Goal: Task Accomplishment & Management: Manage account settings

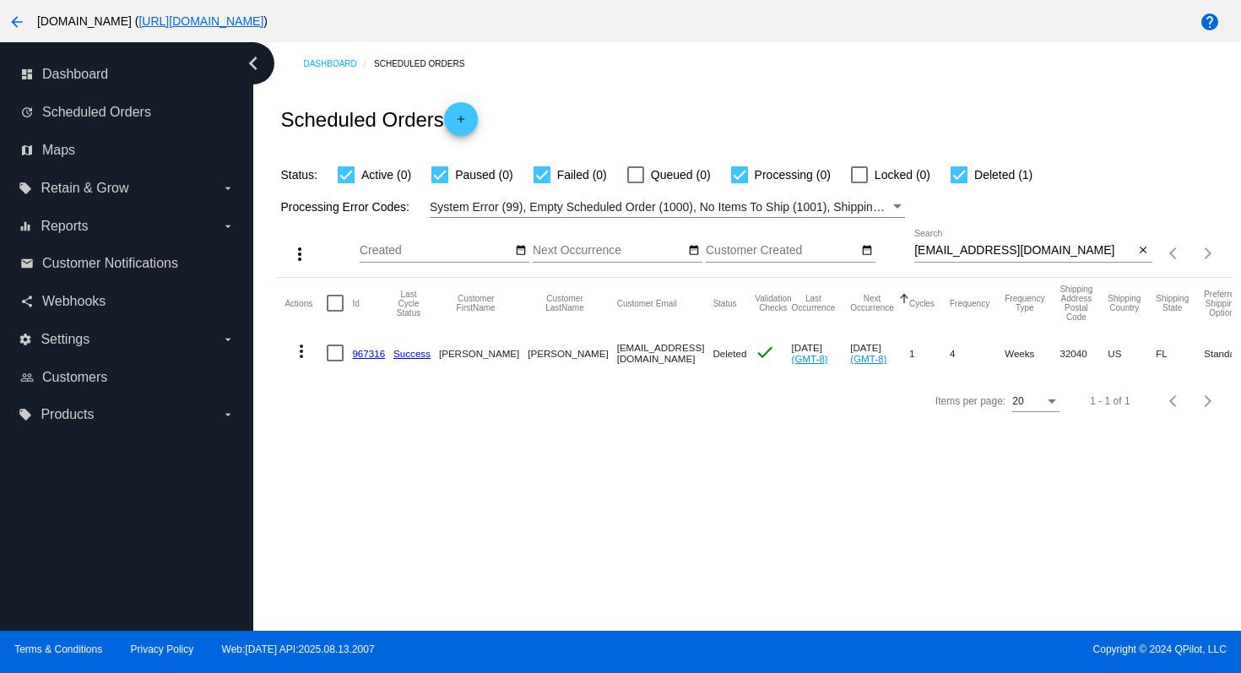
click at [19, 25] on mat-icon "arrow_back" at bounding box center [17, 22] width 20 height 20
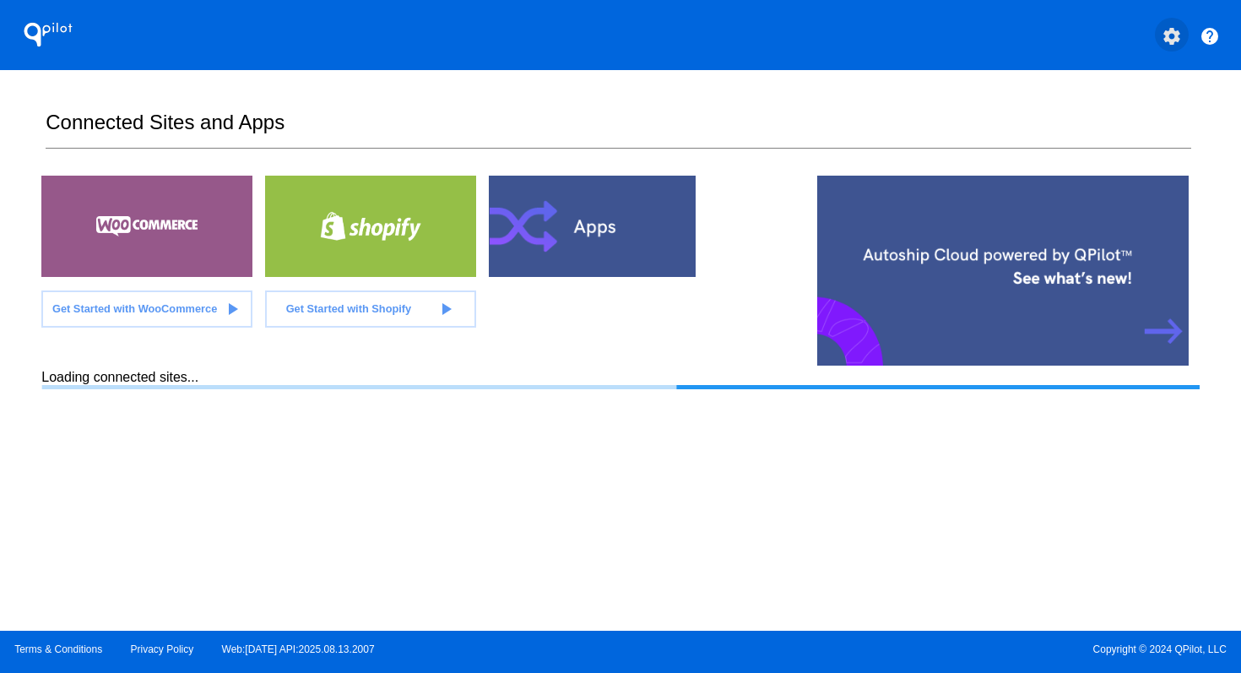
click at [1167, 38] on mat-icon "settings" at bounding box center [1171, 36] width 20 height 20
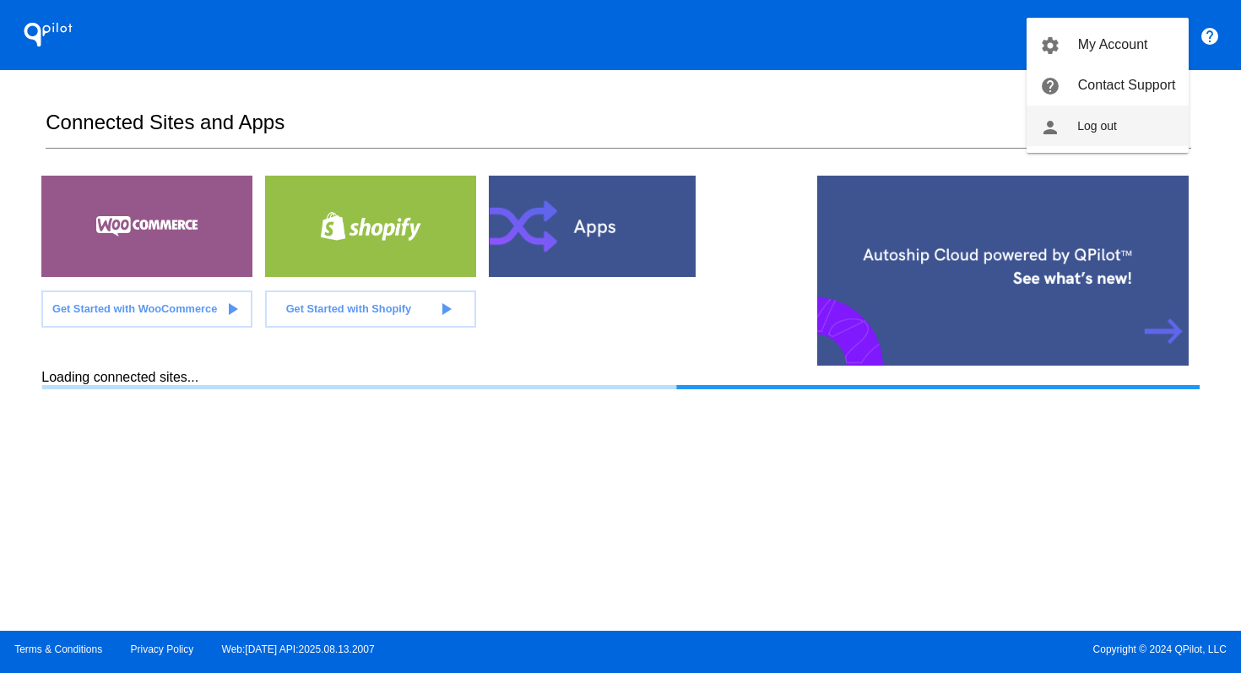
click at [1103, 116] on button "person Log out" at bounding box center [1107, 125] width 162 height 41
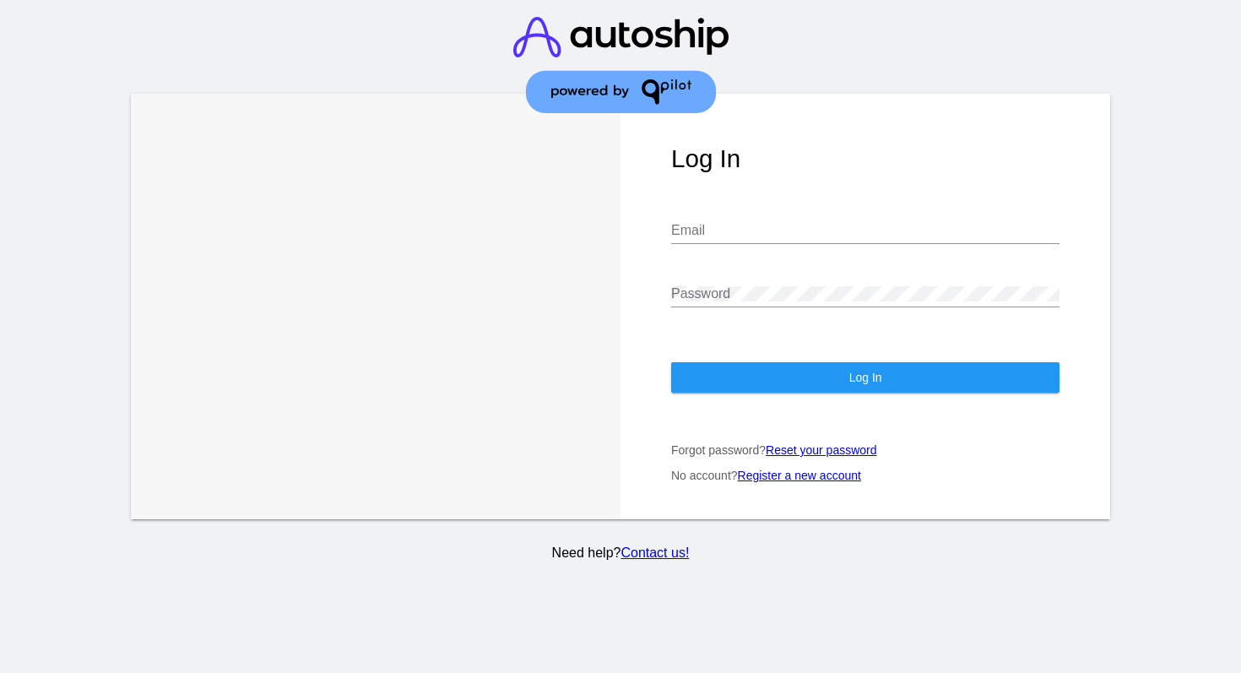
click at [744, 230] on input "Email" at bounding box center [865, 230] width 388 height 15
type input "[PERSON_NAME][EMAIL_ADDRESS][DOMAIN_NAME]"
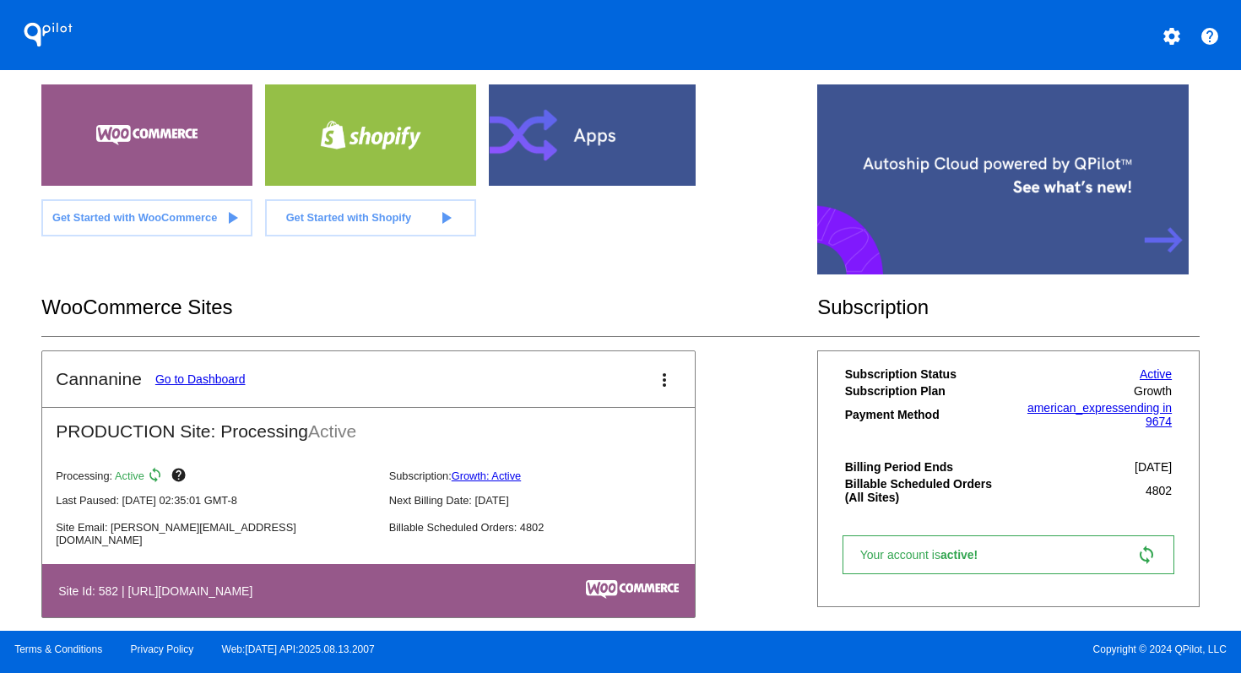
scroll to position [110, 0]
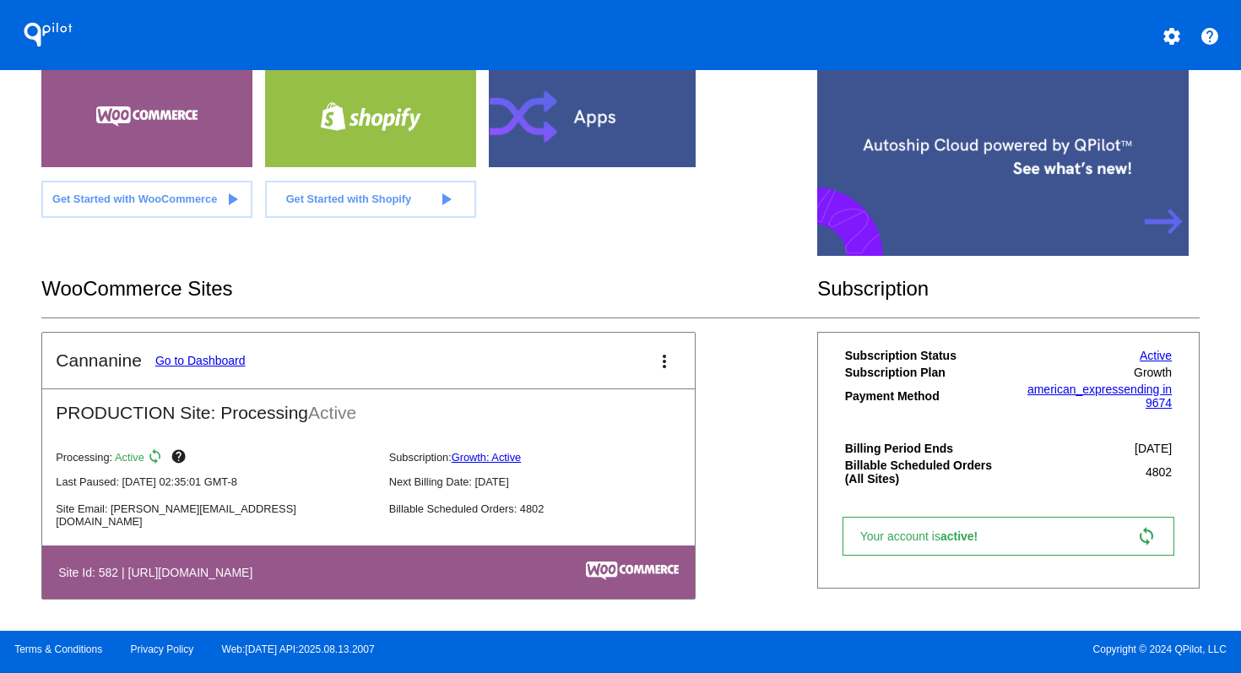
click at [209, 357] on link "Go to Dashboard" at bounding box center [200, 361] width 90 height 14
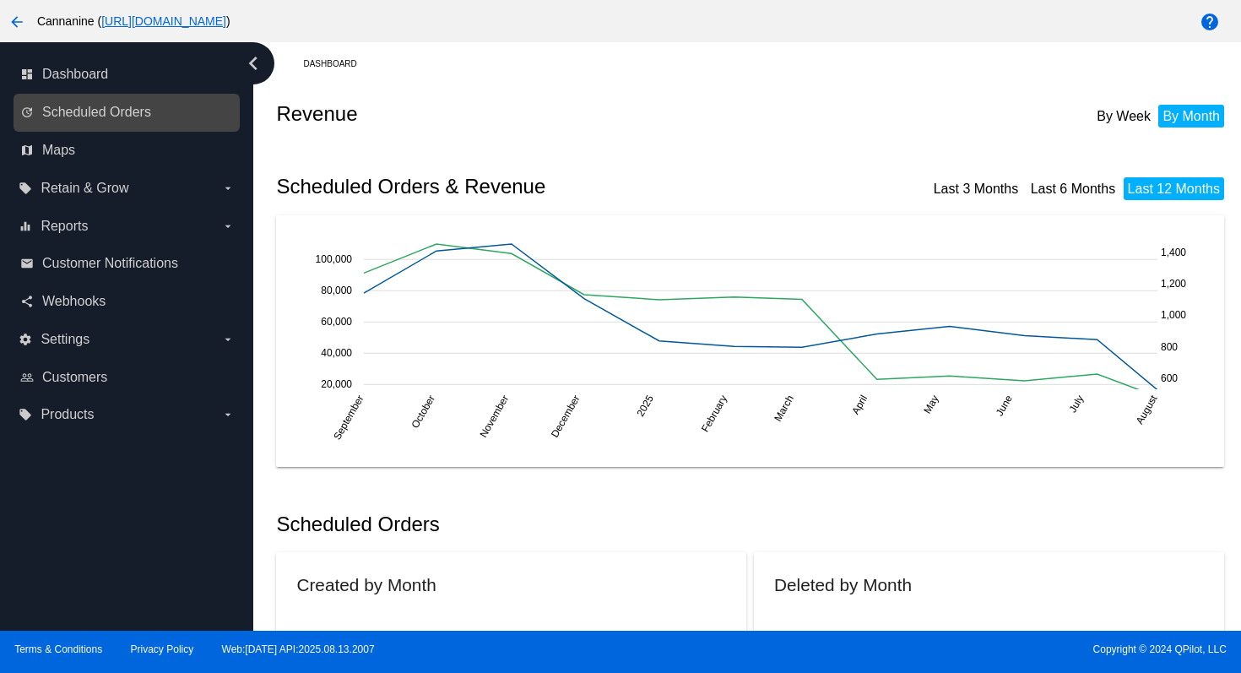
click at [158, 122] on link "update Scheduled Orders" at bounding box center [127, 112] width 214 height 27
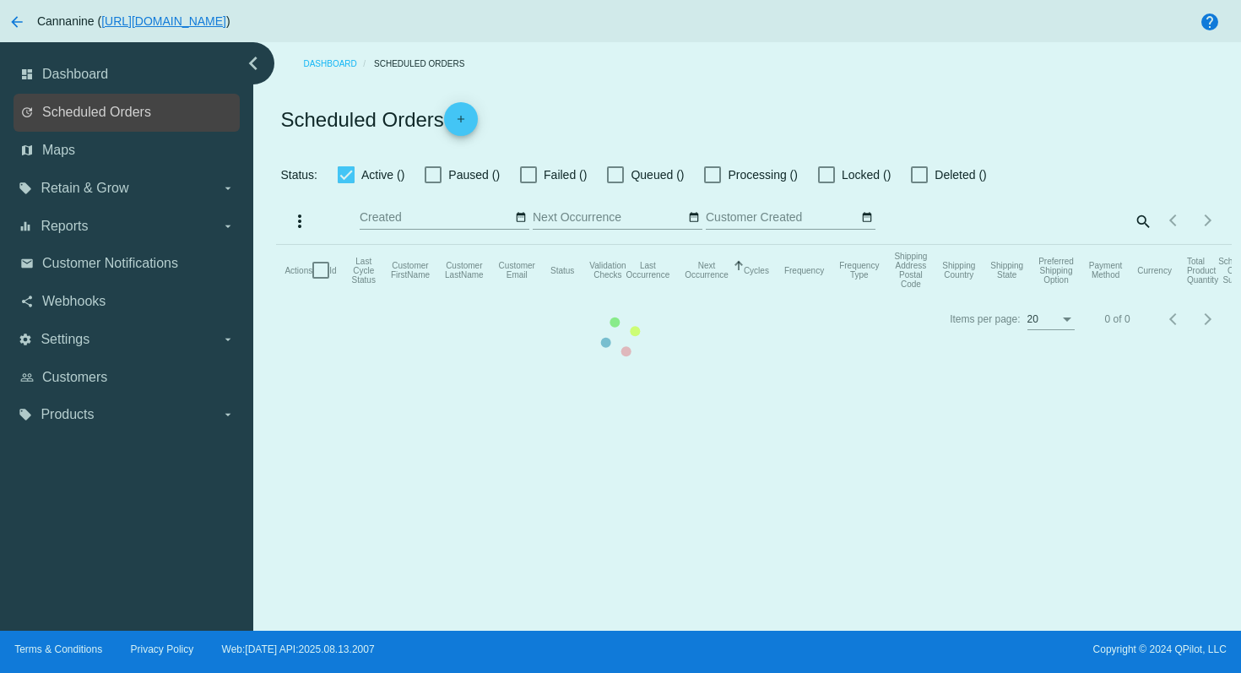
checkbox input "true"
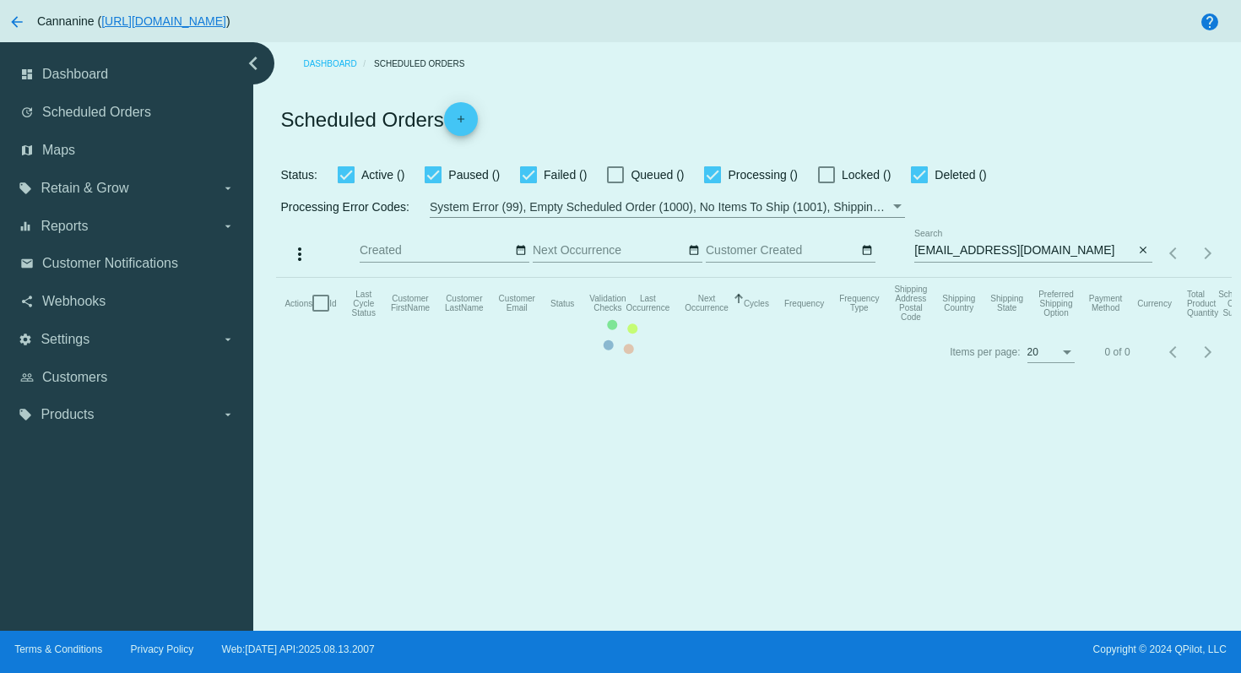
click at [1067, 278] on mat-table "Actions Id Last Cycle Status Customer FirstName Customer LastName Customer Emai…" at bounding box center [753, 303] width 954 height 51
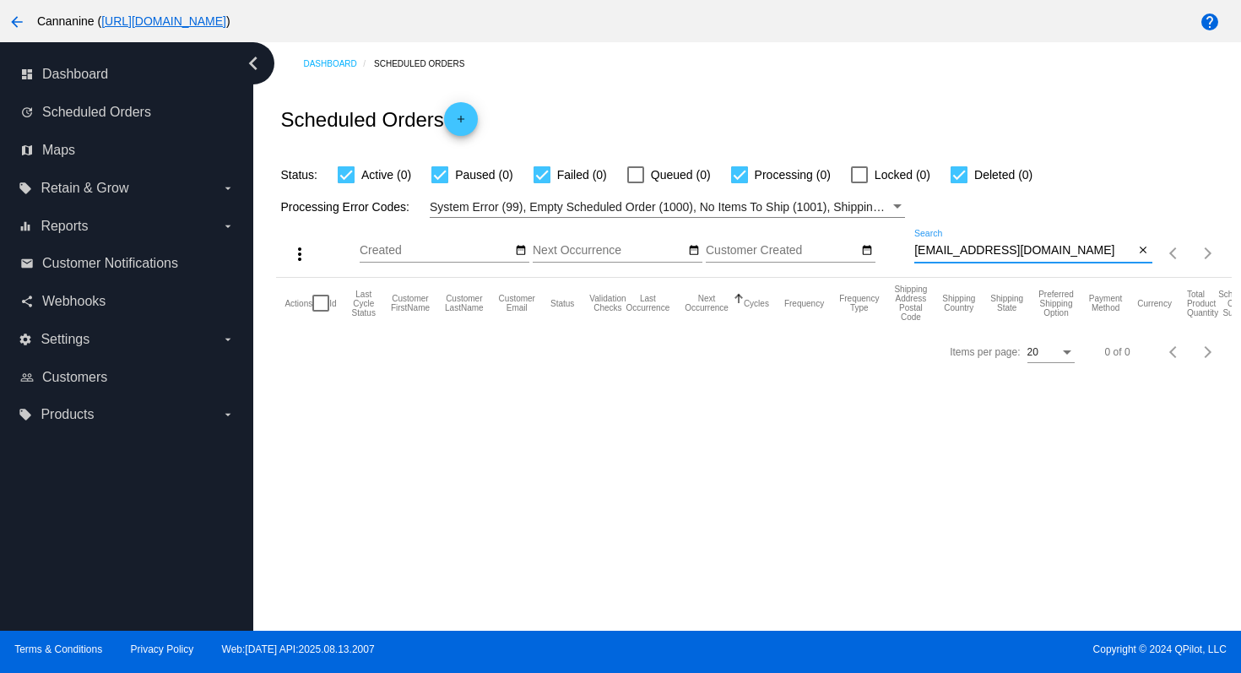
drag, startPoint x: 1065, startPoint y: 249, endPoint x: 841, endPoint y: 243, distance: 224.6
click at [841, 243] on div "more_vert Aug Jan Feb Mar [DATE]" at bounding box center [753, 248] width 954 height 60
paste input "[EMAIL_ADDRESS][DOMAIN_NAME]"
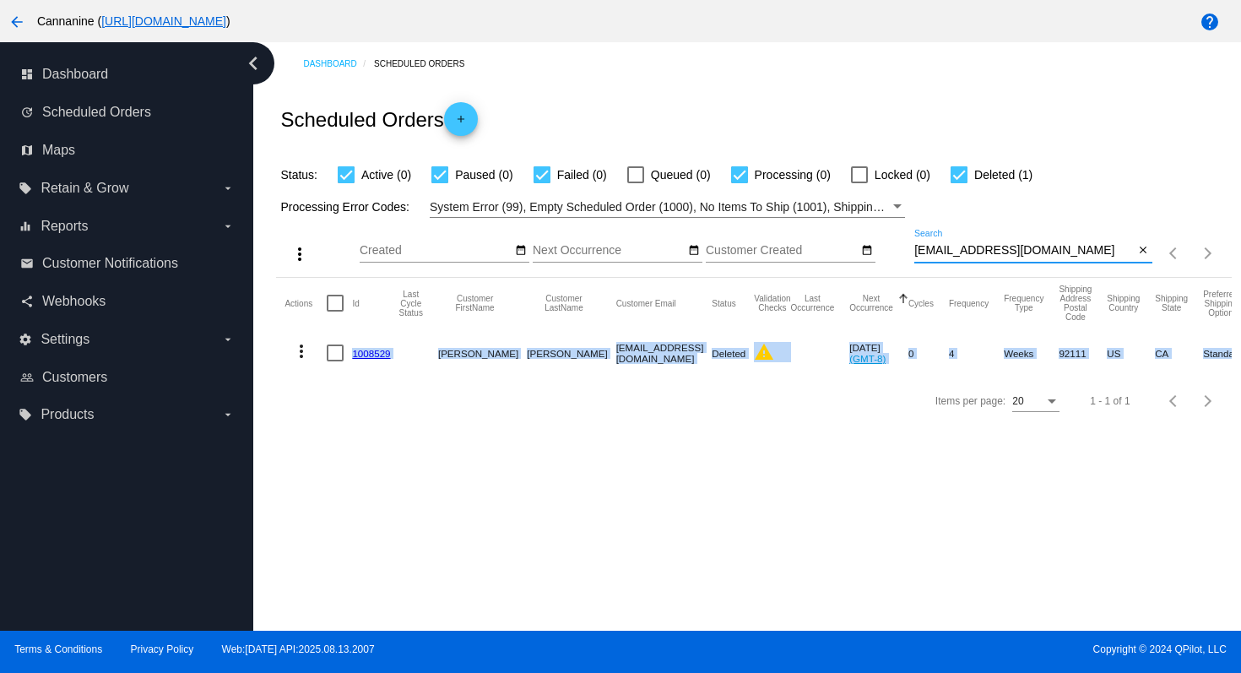
click at [303, 356] on mat-icon "more_vert" at bounding box center [301, 351] width 20 height 20
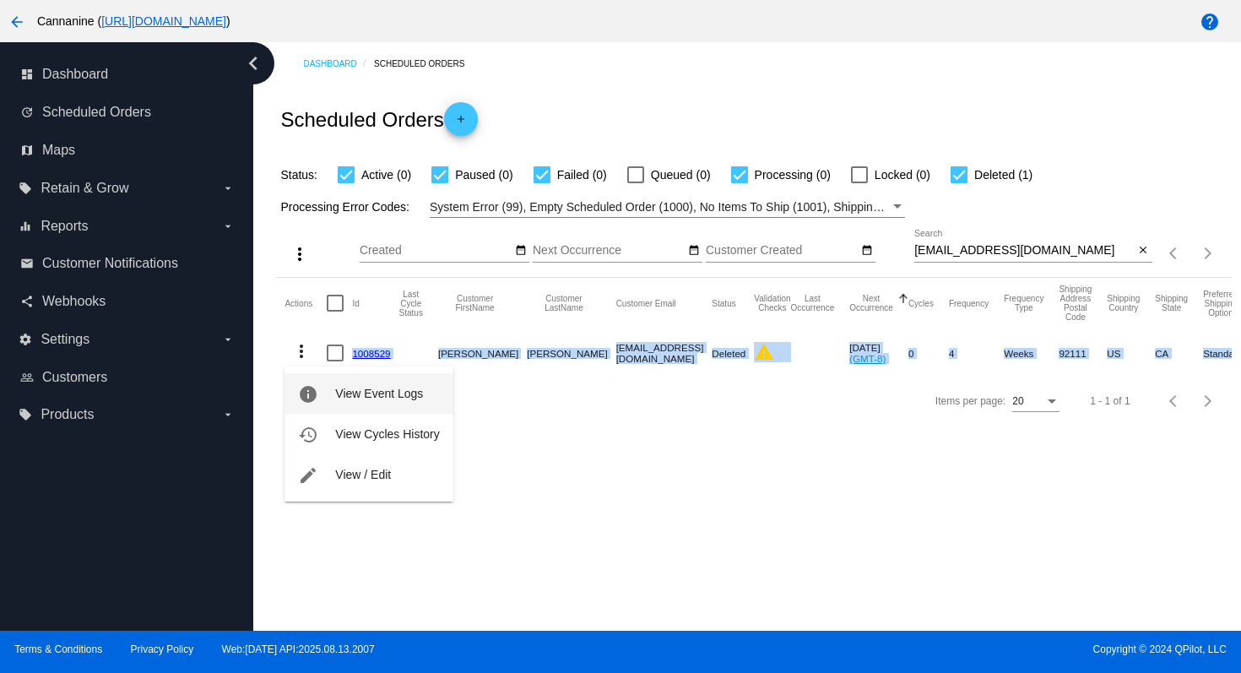
click at [374, 392] on span "View Event Logs" at bounding box center [379, 394] width 88 height 14
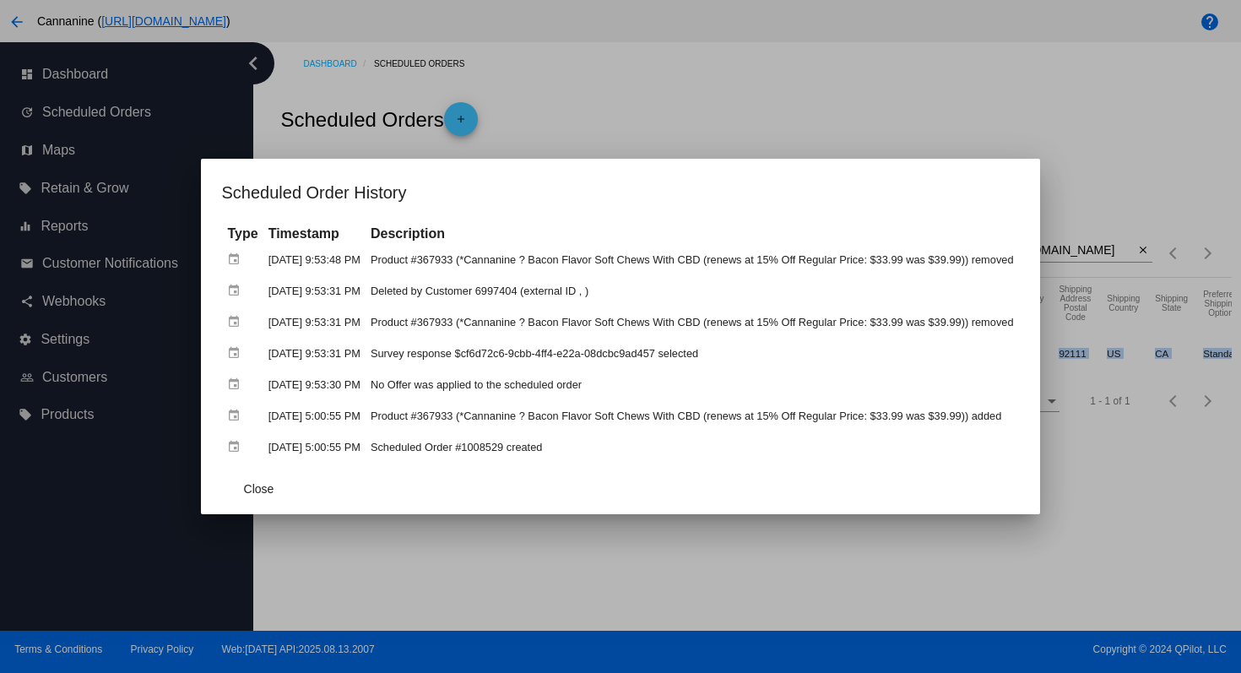
click at [652, 91] on div at bounding box center [620, 336] width 1241 height 673
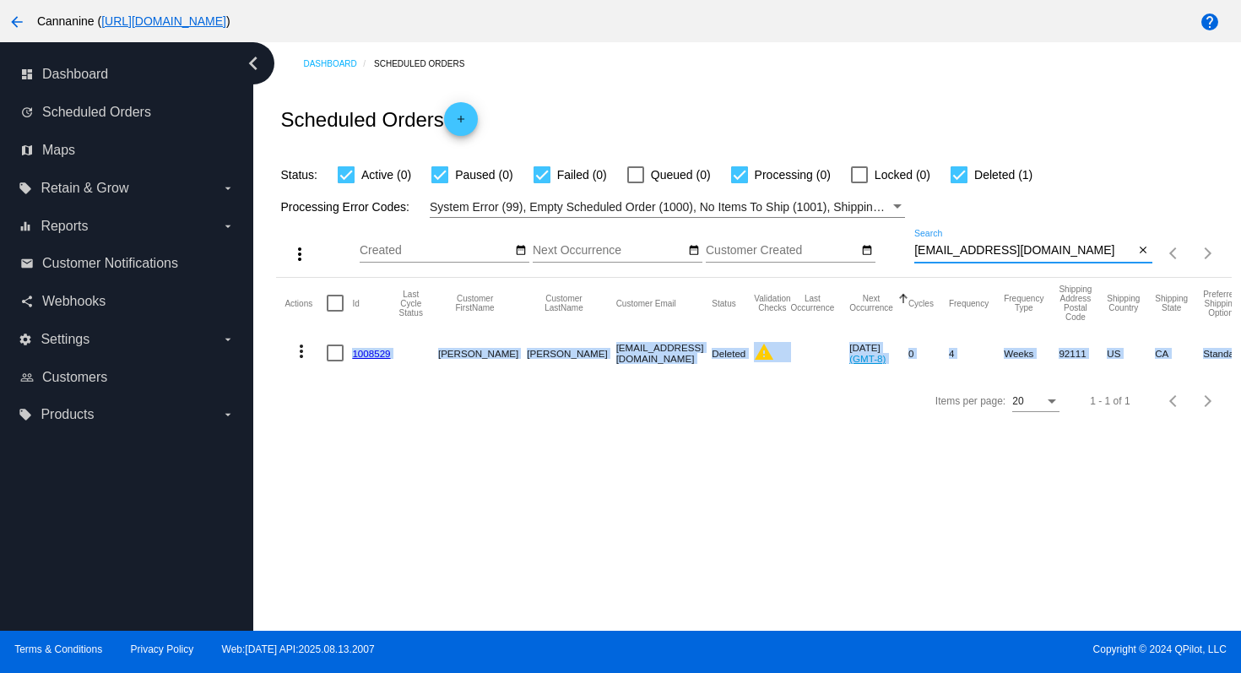
drag, startPoint x: 1042, startPoint y: 257, endPoint x: 878, endPoint y: 252, distance: 164.6
click at [878, 252] on div "more_vert Aug Jan Feb Mar [DATE]" at bounding box center [753, 248] width 954 height 60
paste input "dougguth0"
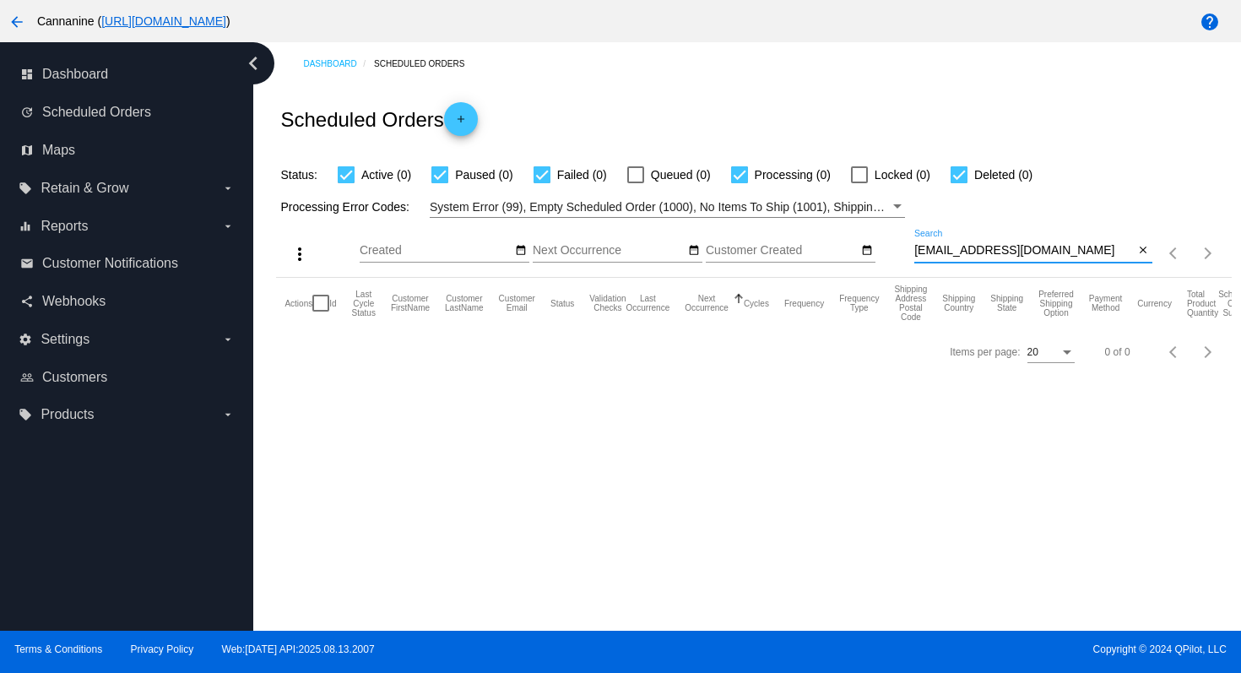
type input "[EMAIL_ADDRESS][DOMAIN_NAME]"
